Goal: Task Accomplishment & Management: Manage account settings

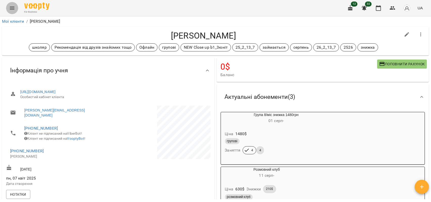
click at [14, 8] on icon "Menu" at bounding box center [12, 8] width 5 height 3
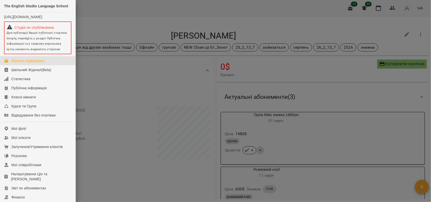
click at [29, 63] on div "Журнал відвідувань" at bounding box center [28, 60] width 34 height 5
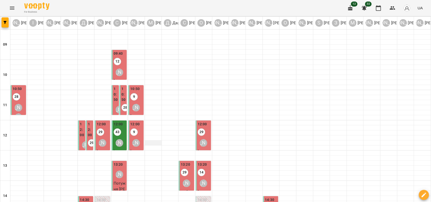
scroll to position [158, 0]
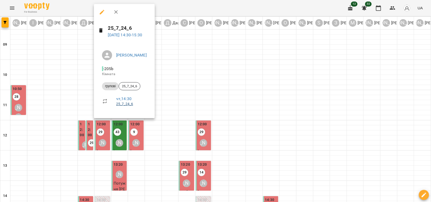
click at [124, 104] on link "25_7_24_6" at bounding box center [124, 104] width 17 height 4
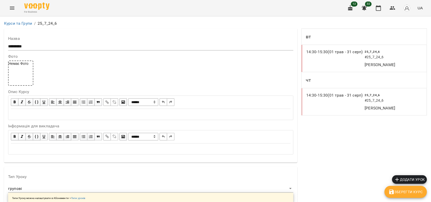
scroll to position [476, 0]
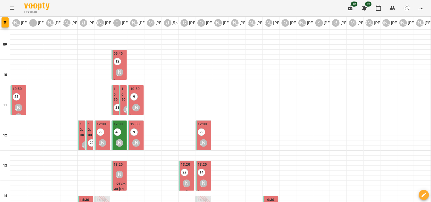
scroll to position [126, 0]
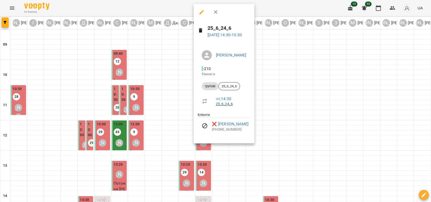
click at [225, 105] on link "25_6_24_6" at bounding box center [224, 104] width 17 height 4
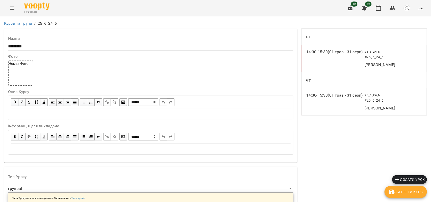
scroll to position [485, 0]
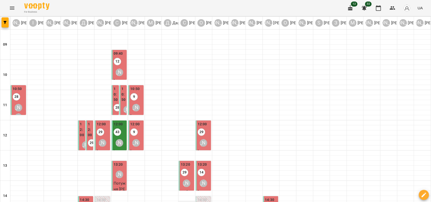
scroll to position [158, 0]
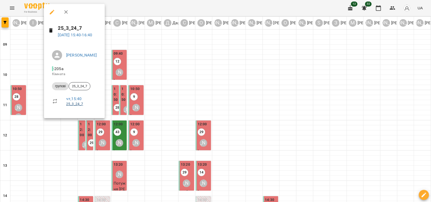
click at [71, 104] on link "25_3_24_7" at bounding box center [74, 104] width 17 height 4
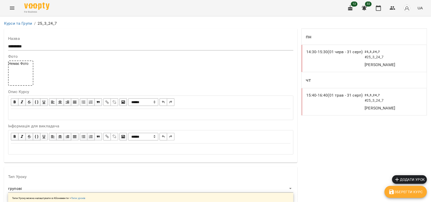
scroll to position [410, 0]
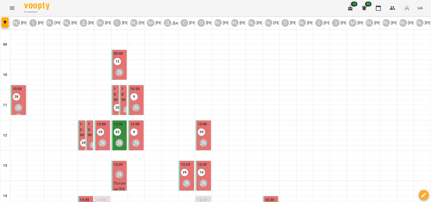
scroll to position [158, 0]
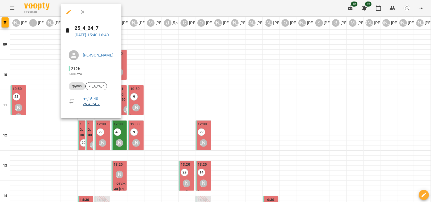
click at [92, 104] on link "25_4_24_7" at bounding box center [91, 104] width 17 height 4
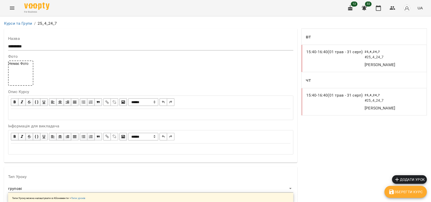
scroll to position [444, 0]
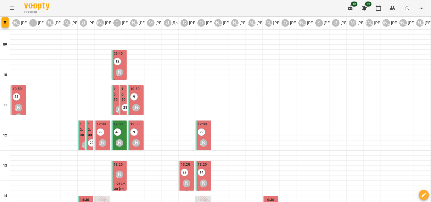
scroll to position [158, 0]
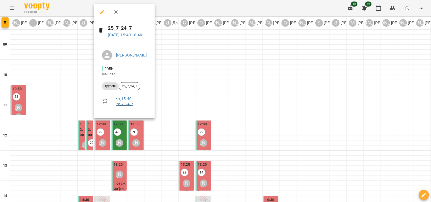
click at [127, 104] on link "25_7_24_7" at bounding box center [124, 104] width 17 height 4
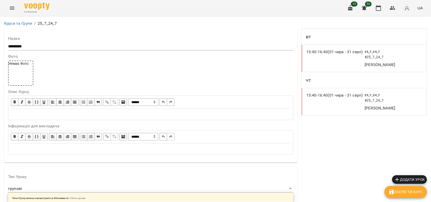
scroll to position [465, 0]
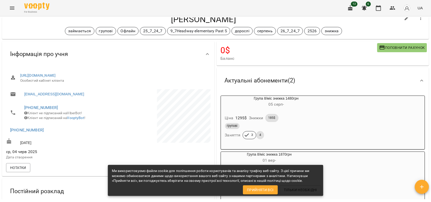
scroll to position [32, 0]
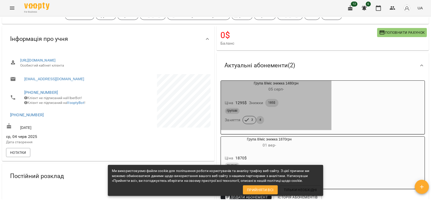
click at [300, 104] on div "Ціна 1295 $ Знижки 185$" at bounding box center [276, 103] width 105 height 10
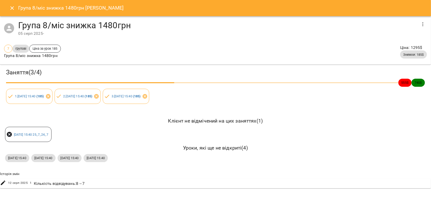
click at [424, 24] on icon "button" at bounding box center [423, 24] width 6 height 6
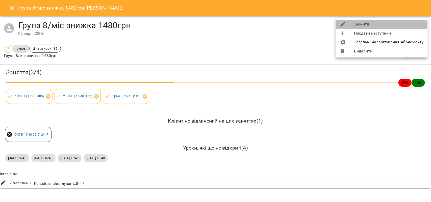
click at [364, 24] on li "Змінити" at bounding box center [382, 24] width 92 height 9
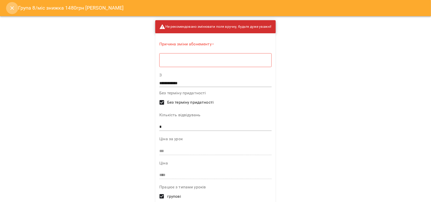
click at [8, 6] on button "Close" at bounding box center [12, 8] width 12 height 12
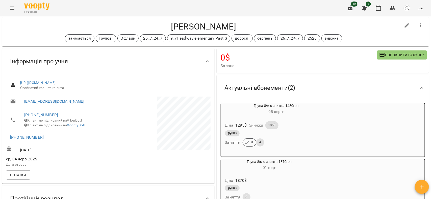
scroll to position [0, 0]
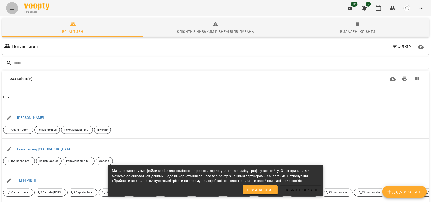
click at [11, 6] on icon "Menu" at bounding box center [12, 8] width 6 height 6
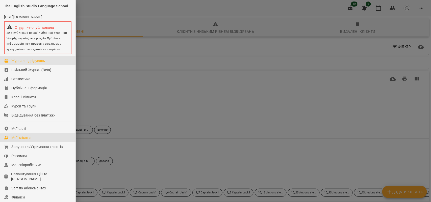
click at [32, 63] on div "Журнал відвідувань" at bounding box center [28, 60] width 34 height 5
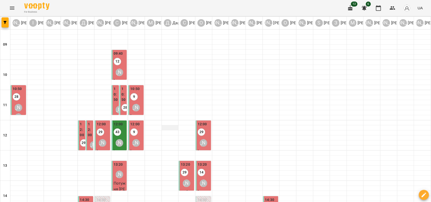
scroll to position [126, 0]
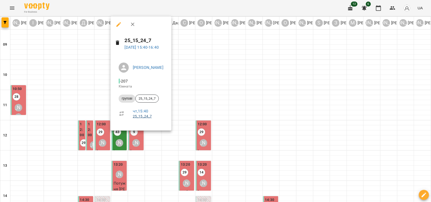
click at [145, 115] on link "25_15_24_7" at bounding box center [142, 116] width 19 height 4
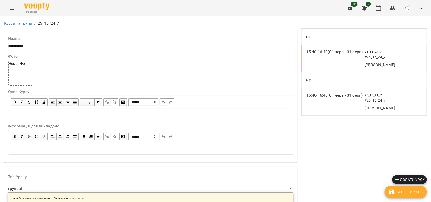
scroll to position [465, 0]
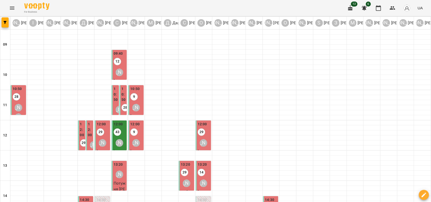
scroll to position [126, 0]
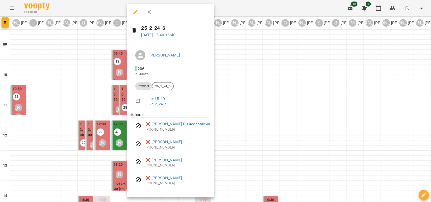
click at [226, 92] on div at bounding box center [215, 101] width 431 height 202
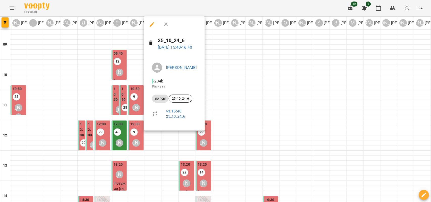
click at [173, 116] on link "25_10_24_6" at bounding box center [175, 116] width 19 height 4
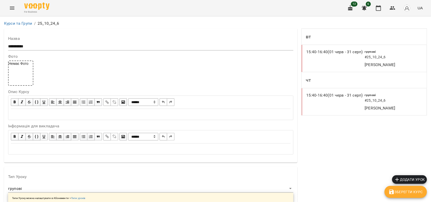
scroll to position [442, 0]
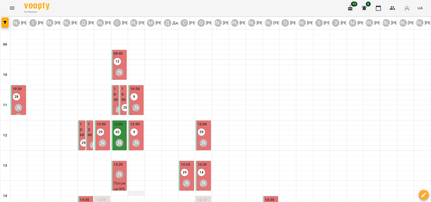
scroll to position [126, 0]
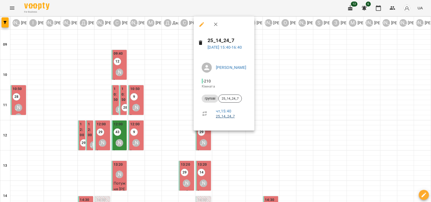
click at [228, 116] on link "25_14_24_7" at bounding box center [225, 116] width 19 height 4
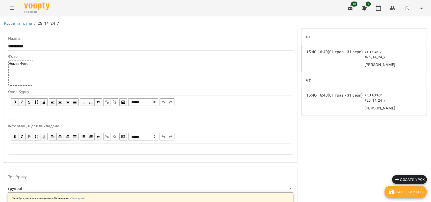
scroll to position [485, 0]
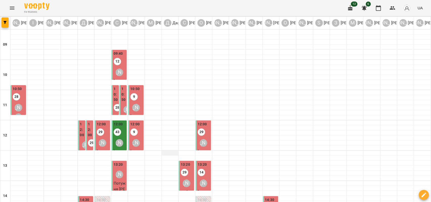
scroll to position [126, 0]
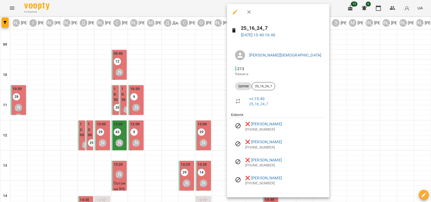
click at [172, 120] on div at bounding box center [215, 101] width 431 height 202
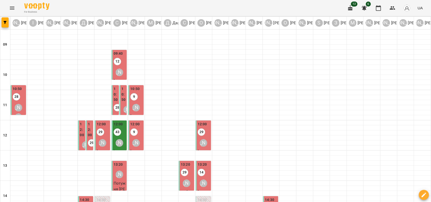
scroll to position [189, 0]
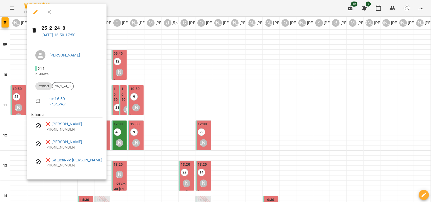
click at [122, 148] on div at bounding box center [215, 101] width 431 height 202
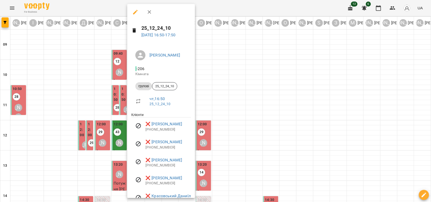
click at [76, 148] on div at bounding box center [215, 101] width 431 height 202
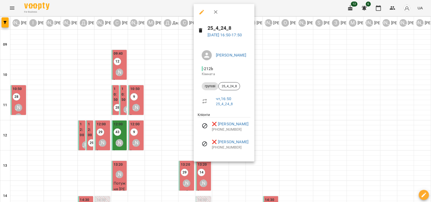
click at [176, 120] on div at bounding box center [215, 101] width 431 height 202
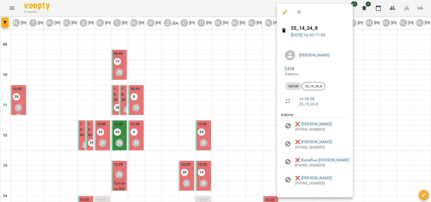
click at [199, 124] on div at bounding box center [215, 101] width 431 height 202
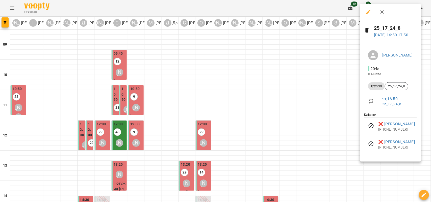
click at [279, 157] on div at bounding box center [215, 101] width 431 height 202
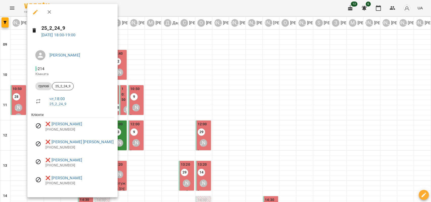
click at [154, 164] on div at bounding box center [215, 101] width 431 height 202
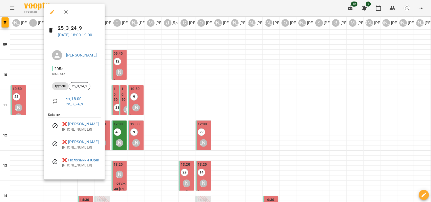
click at [132, 153] on div at bounding box center [215, 101] width 431 height 202
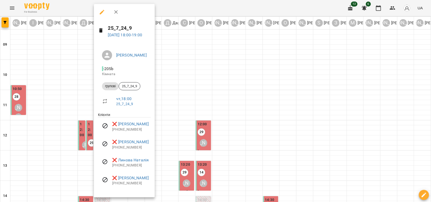
click at [181, 120] on div at bounding box center [215, 101] width 431 height 202
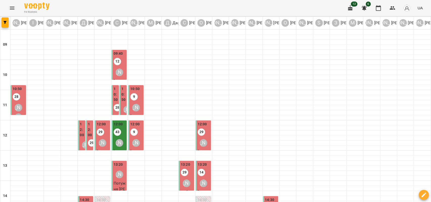
scroll to position [68, 0]
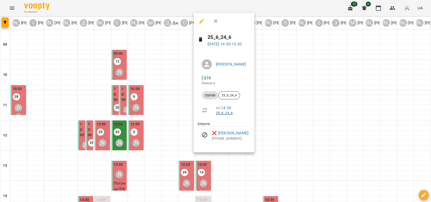
click at [223, 112] on link "25_6_24_6" at bounding box center [224, 113] width 17 height 4
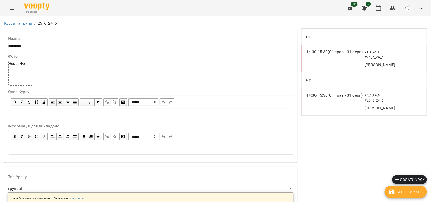
scroll to position [485, 0]
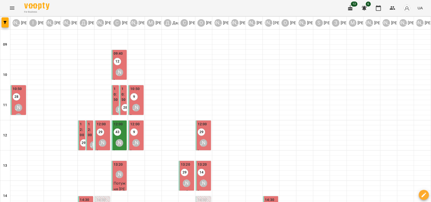
scroll to position [126, 0]
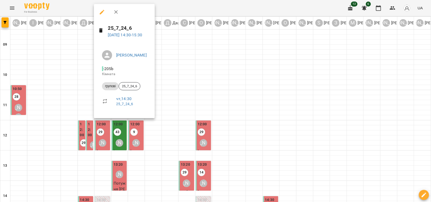
click at [124, 102] on p "25_7_24_6" at bounding box center [131, 104] width 31 height 5
click at [124, 103] on link "25_7_24_6" at bounding box center [124, 104] width 17 height 4
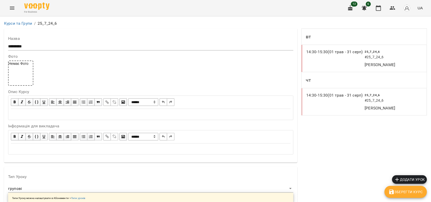
scroll to position [476, 0]
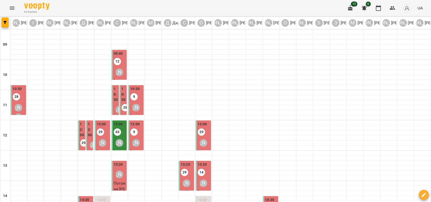
scroll to position [126, 0]
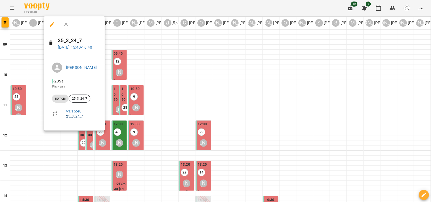
click at [74, 117] on link "25_3_24_7" at bounding box center [74, 116] width 17 height 4
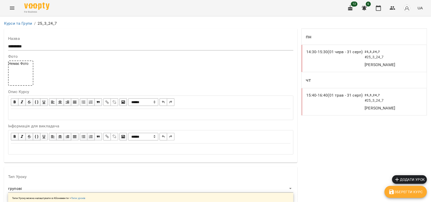
scroll to position [473, 0]
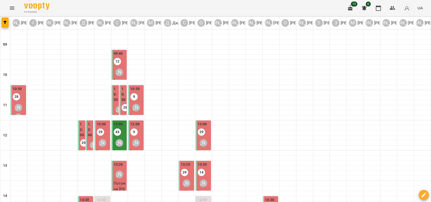
scroll to position [194, 0]
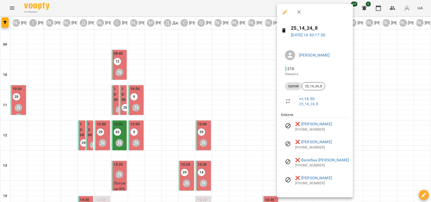
click at [153, 91] on div at bounding box center [215, 101] width 431 height 202
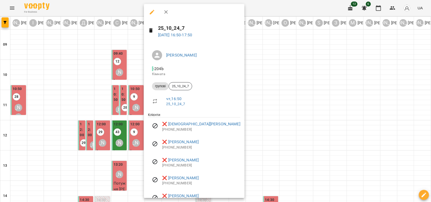
click at [309, 148] on div at bounding box center [215, 101] width 431 height 202
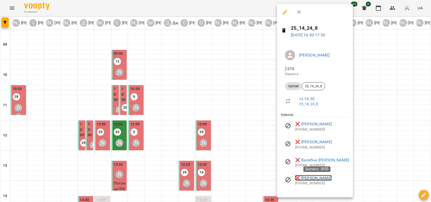
drag, startPoint x: 308, startPoint y: 178, endPoint x: 302, endPoint y: 46, distance: 132.2
click at [175, 134] on div at bounding box center [215, 101] width 431 height 202
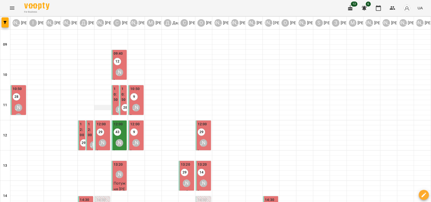
scroll to position [0, 0]
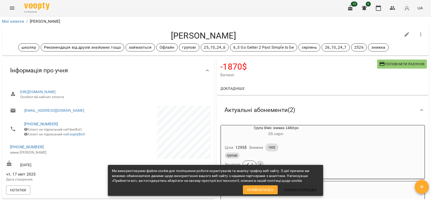
scroll to position [32, 0]
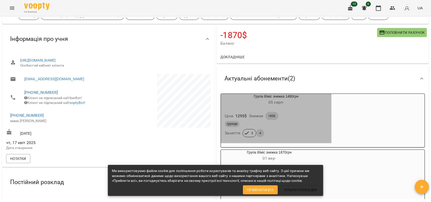
click at [301, 126] on div "групові" at bounding box center [276, 124] width 103 height 6
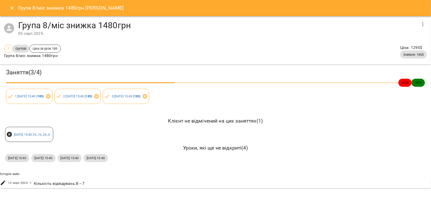
click at [8, 8] on button "Close" at bounding box center [12, 8] width 12 height 12
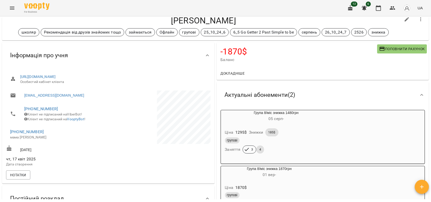
scroll to position [0, 0]
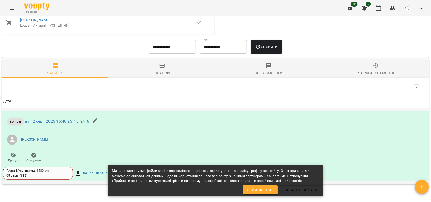
scroll to position [454, 0]
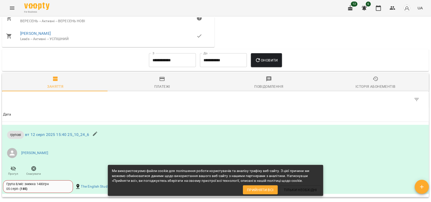
click at [162, 81] on icon "button" at bounding box center [162, 79] width 5 height 4
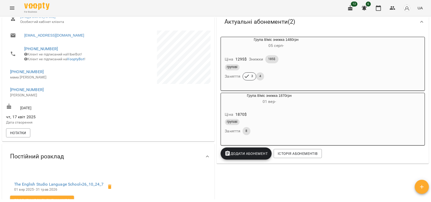
scroll to position [0, 0]
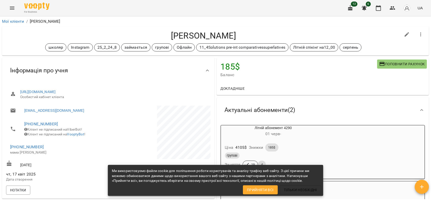
scroll to position [32, 0]
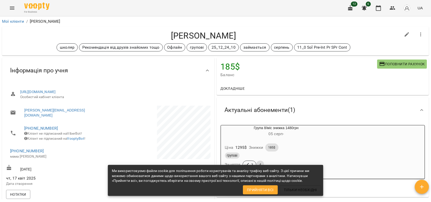
scroll to position [32, 0]
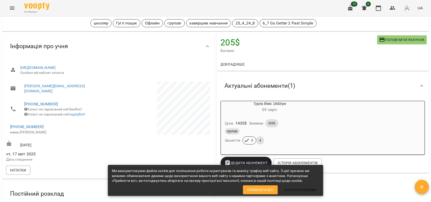
scroll to position [32, 0]
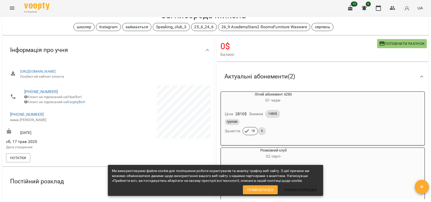
scroll to position [32, 0]
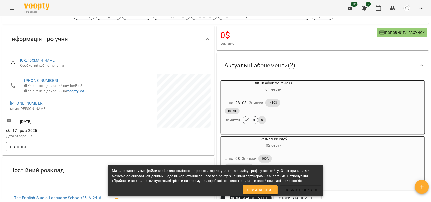
click at [297, 101] on div "Ціна 2810 $ Знижки 1480$" at bounding box center [273, 103] width 99 height 10
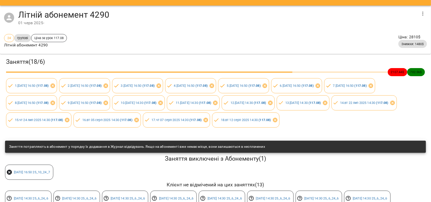
scroll to position [0, 0]
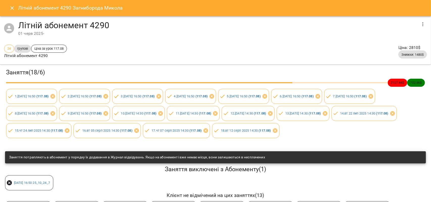
click at [13, 7] on icon "Close" at bounding box center [12, 8] width 4 height 4
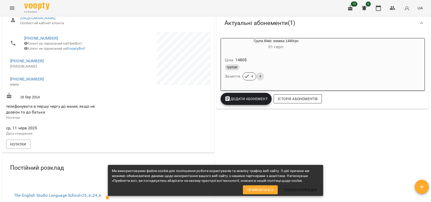
scroll to position [63, 0]
